Goal: Information Seeking & Learning: Learn about a topic

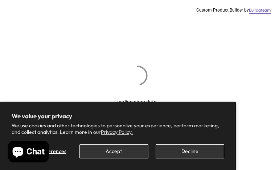
scroll to position [41, 0]
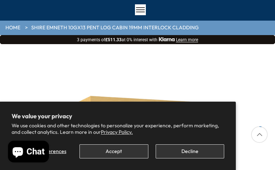
click at [176, 152] on button "Decline" at bounding box center [190, 152] width 69 height 14
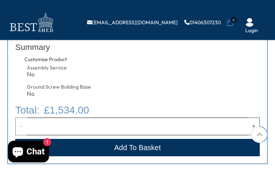
scroll to position [518, 0]
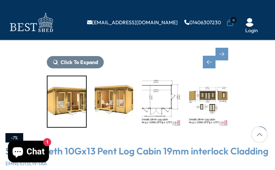
scroll to position [187, 0]
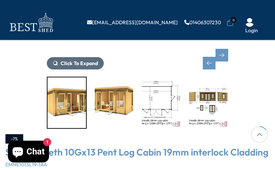
click at [75, 60] on span "Click To Expand" at bounding box center [79, 63] width 37 height 7
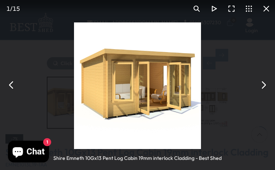
click at [106, 115] on img "You can close this modal content with the ESC key" at bounding box center [137, 85] width 127 height 127
click at [106, 38] on img "You can close this modal content with the ESC key" at bounding box center [137, 85] width 127 height 127
click at [11, 82] on button "You can close this modal content with the ESC key" at bounding box center [11, 84] width 17 height 17
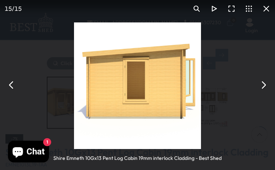
click at [11, 84] on button "You can close this modal content with the ESC key" at bounding box center [11, 84] width 17 height 17
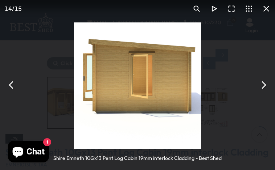
click at [12, 84] on button "You can close this modal content with the ESC key" at bounding box center [11, 84] width 17 height 17
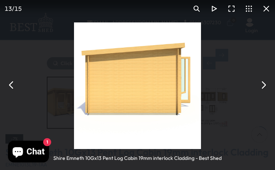
click at [9, 84] on button "You can close this modal content with the ESC key" at bounding box center [11, 84] width 17 height 17
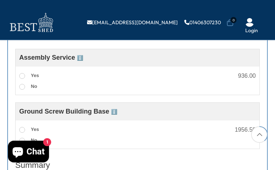
scroll to position [482, 0]
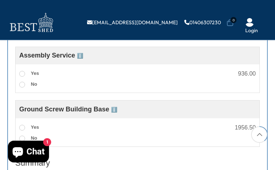
click at [116, 109] on span "ℹ️" at bounding box center [114, 110] width 6 height 6
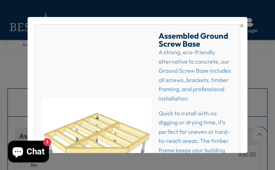
scroll to position [396, 0]
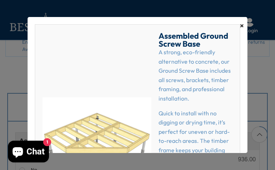
click at [240, 26] on span "×" at bounding box center [242, 26] width 4 height 10
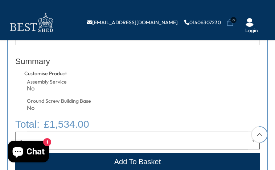
scroll to position [586, 0]
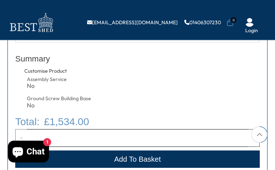
click at [66, 74] on div "Customise Product Assembly Service No Ground Screw Building Base No" at bounding box center [64, 91] width 98 height 47
click at [67, 70] on div "Customise Product" at bounding box center [64, 71] width 80 height 7
click at [34, 70] on div "Customise Product" at bounding box center [64, 71] width 80 height 7
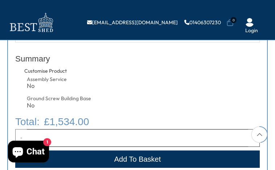
click at [34, 70] on div "Customise Product" at bounding box center [64, 71] width 80 height 7
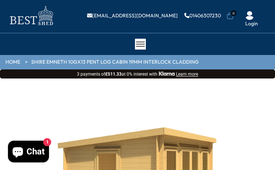
scroll to position [4, 0]
